Goal: Information Seeking & Learning: Learn about a topic

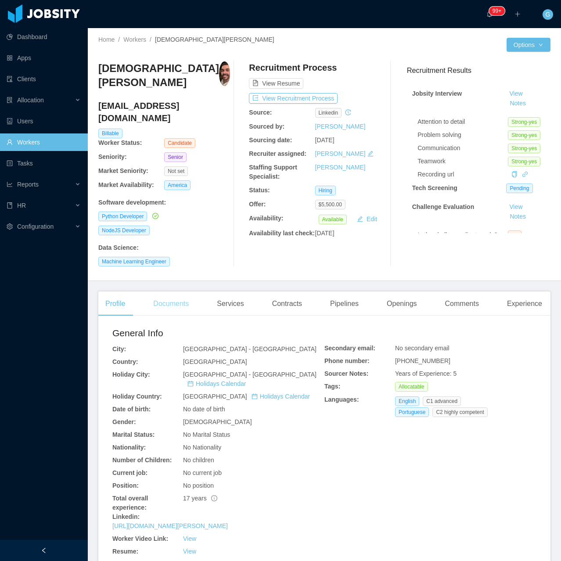
click at [162, 292] on div "Documents" at bounding box center [171, 303] width 50 height 25
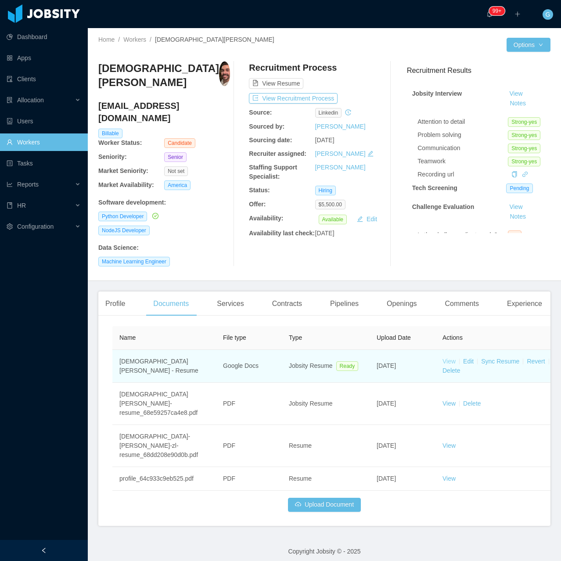
click at [445, 358] on link "View" at bounding box center [448, 361] width 13 height 7
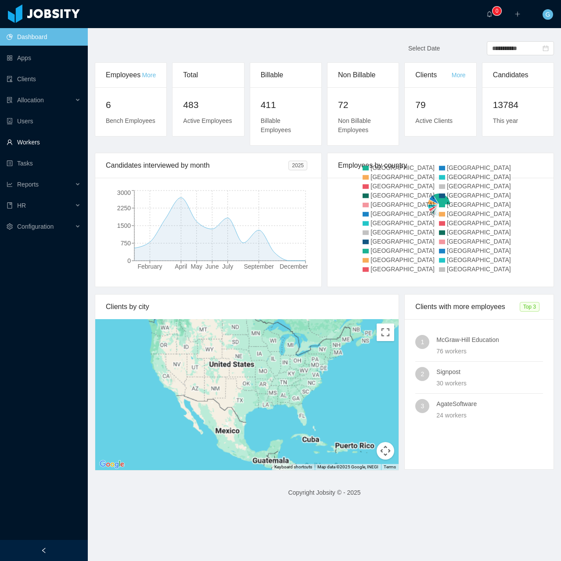
click at [9, 145] on link "Workers" at bounding box center [44, 142] width 74 height 18
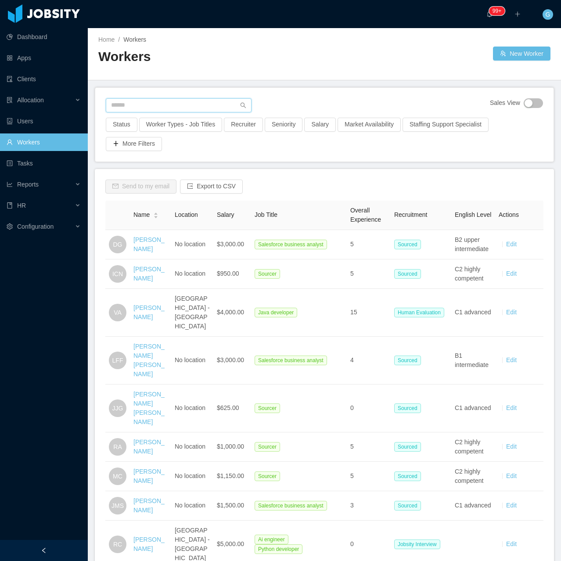
click at [119, 108] on input "text" at bounding box center [179, 105] width 146 height 14
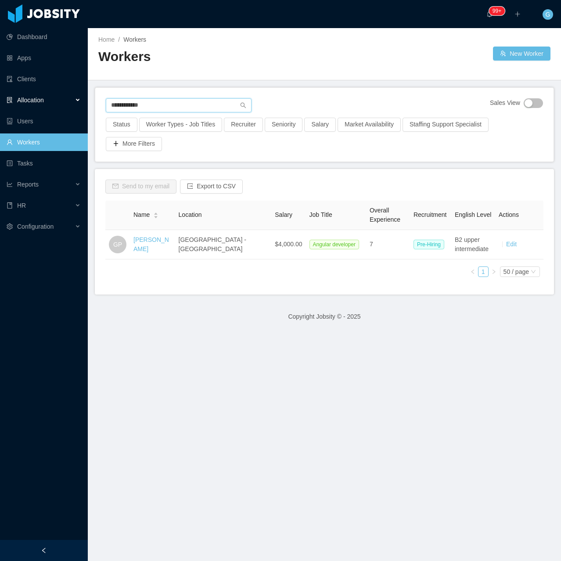
drag, startPoint x: 160, startPoint y: 107, endPoint x: 1, endPoint y: 108, distance: 159.2
click at [1, 108] on section "**********" at bounding box center [280, 280] width 561 height 561
paste input "***"
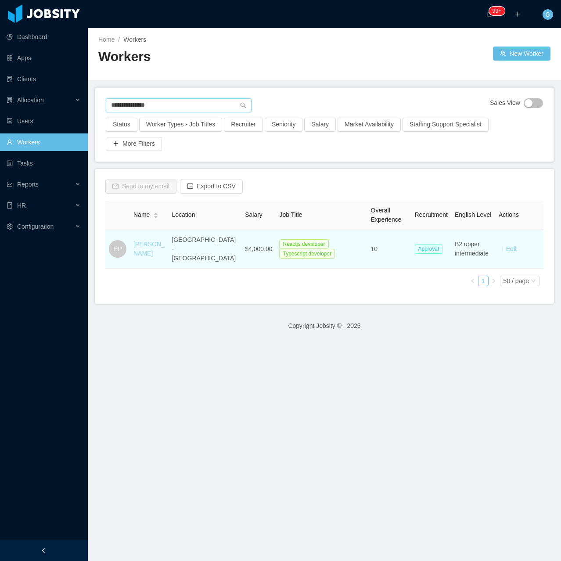
type input "**********"
click at [145, 250] on link "Henrique Poloni" at bounding box center [148, 248] width 31 height 16
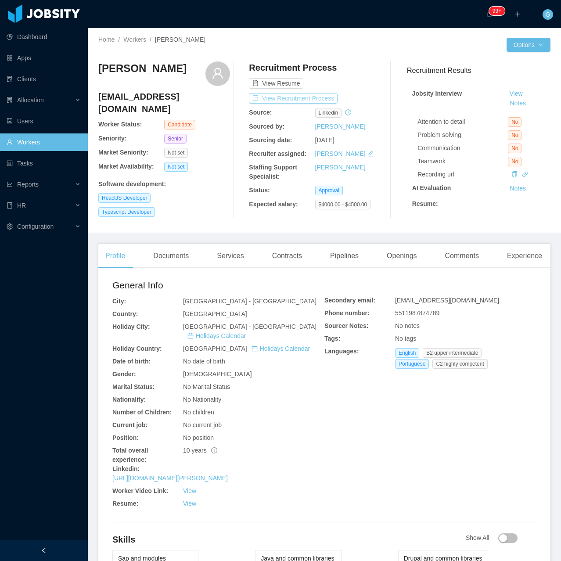
click at [316, 94] on button "View Recruitment Process" at bounding box center [293, 98] width 89 height 11
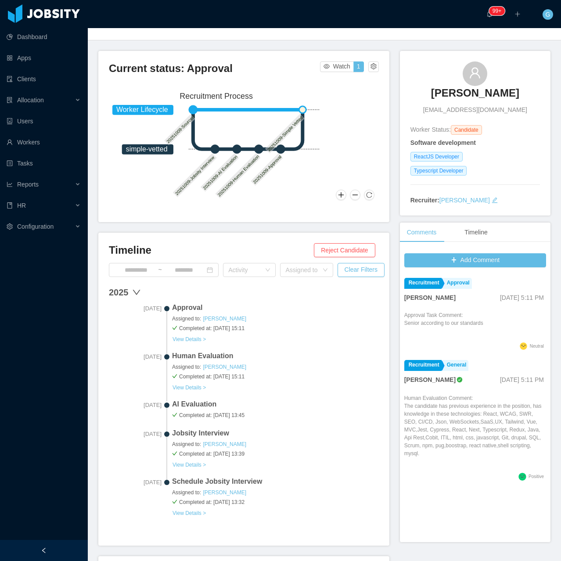
scroll to position [44, 0]
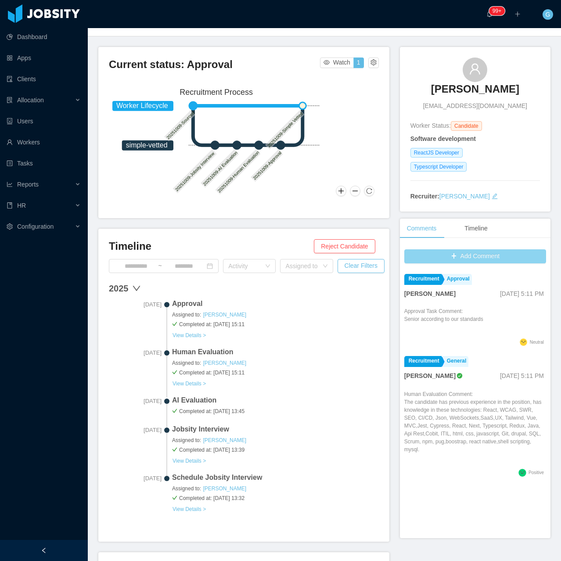
click at [471, 251] on button "Add Comment" at bounding box center [475, 256] width 142 height 14
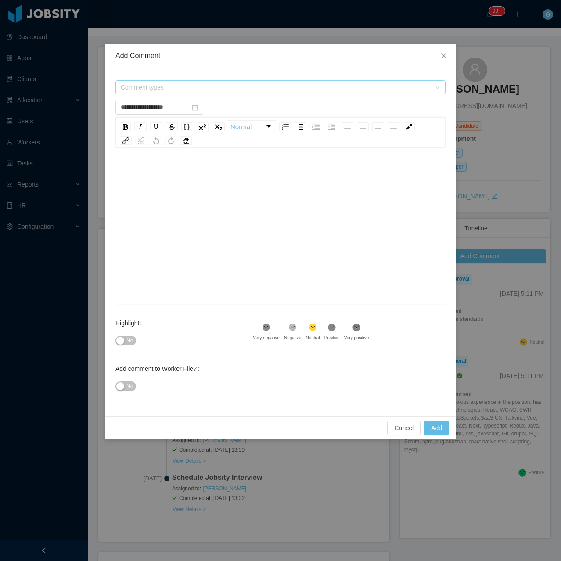
click at [189, 92] on span "Comment types" at bounding box center [278, 87] width 314 height 13
click at [123, 142] on span at bounding box center [122, 136] width 11 height 11
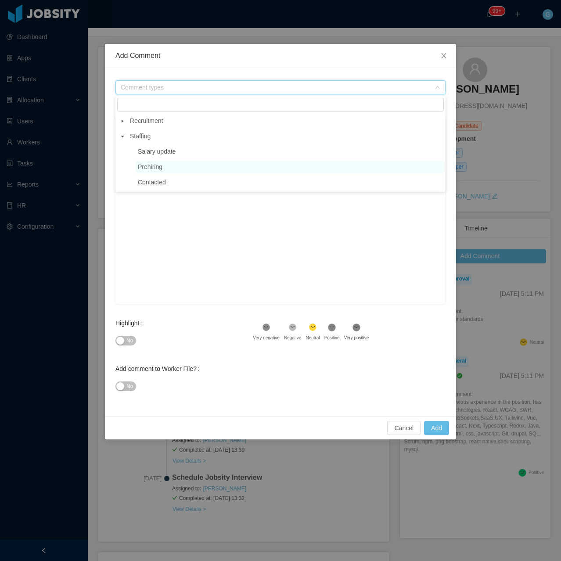
click at [151, 172] on span "Prehiring" at bounding box center [290, 167] width 308 height 12
type input "**********"
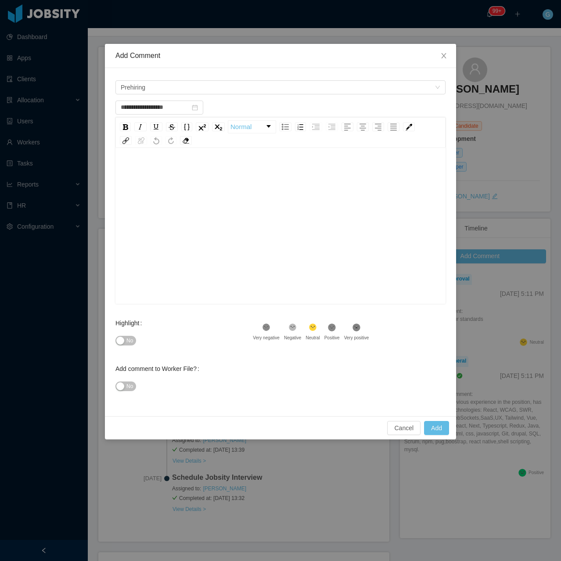
click at [527, 134] on div "**********" at bounding box center [280, 280] width 561 height 561
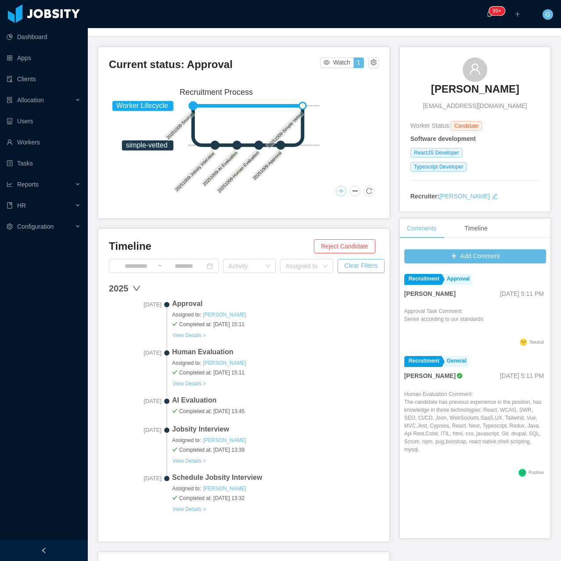
click at [338, 189] on button at bounding box center [341, 191] width 11 height 11
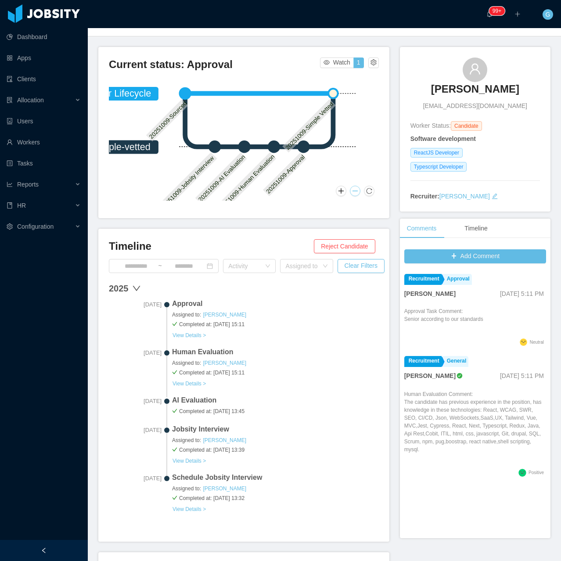
click at [350, 189] on button at bounding box center [355, 191] width 11 height 11
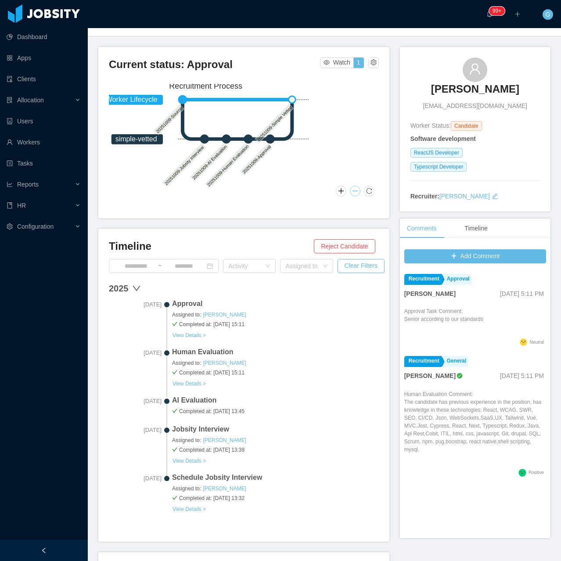
click at [296, 104] on circle at bounding box center [292, 100] width 8 height 8
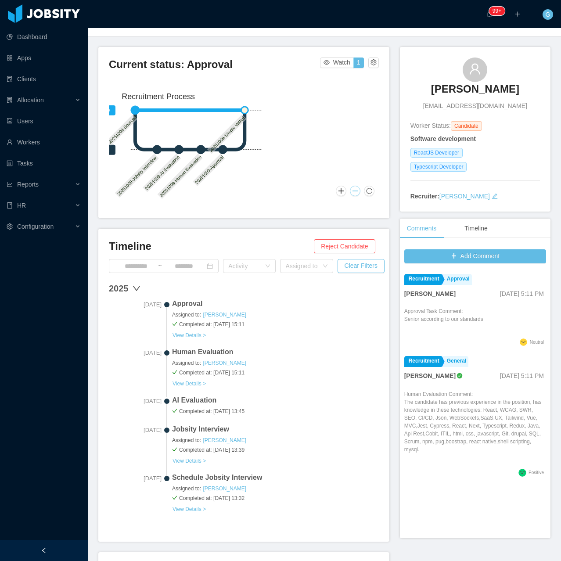
click at [248, 96] on icon "Worker Lifecycle simple-vetted 20251009-Sourced 20251009-Jobsity Interview 2025…" at bounding box center [158, 145] width 215 height 114
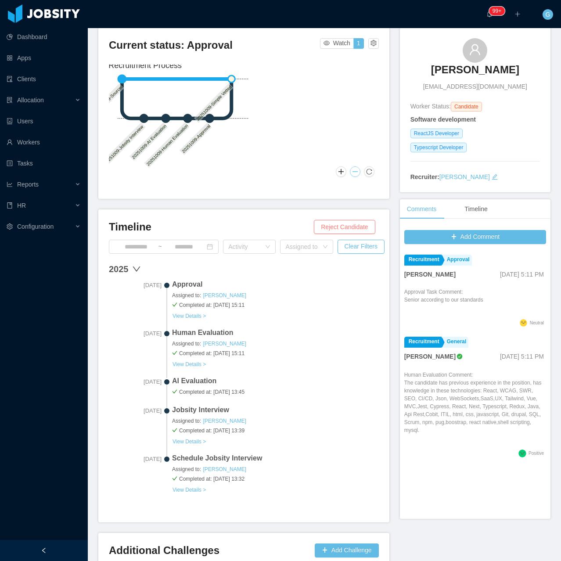
scroll to position [116, 0]
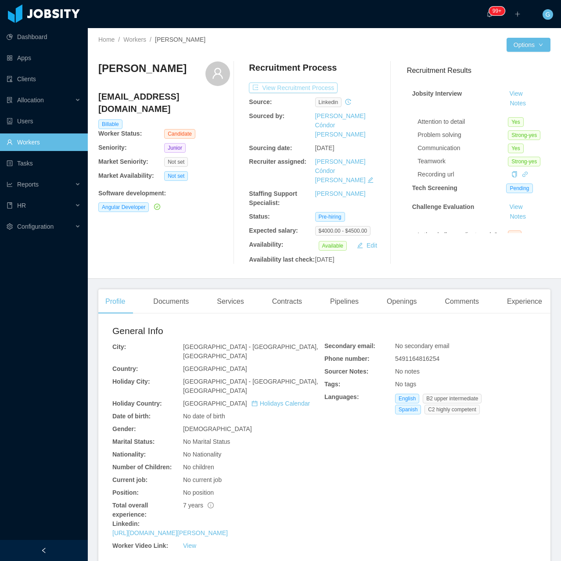
click at [297, 91] on button "View Recruitment Process" at bounding box center [293, 87] width 89 height 11
click at [396, 289] on div "Openings" at bounding box center [401, 301] width 44 height 25
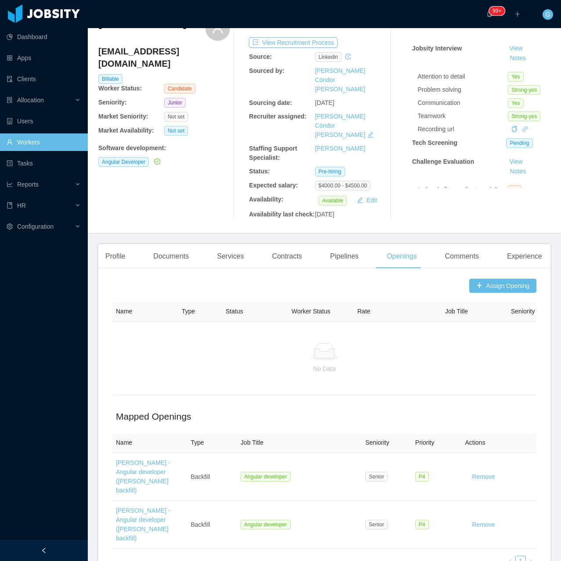
scroll to position [73, 0]
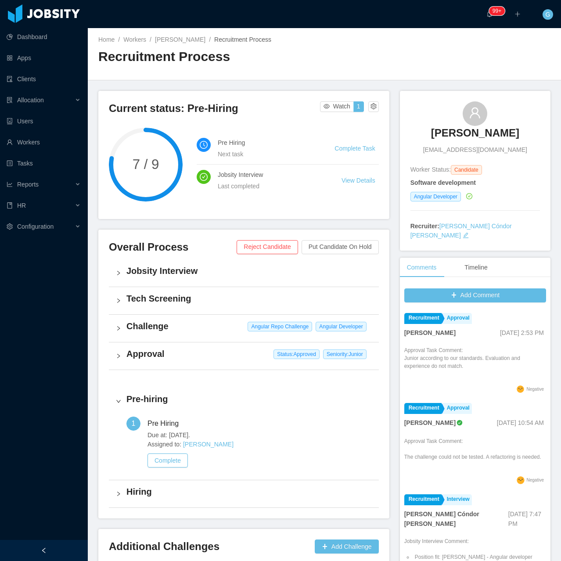
click at [432, 368] on div "Approval Task Comment: Junior according to our standards. Evaluation and experi…" at bounding box center [475, 364] width 142 height 37
